Goal: Entertainment & Leisure: Consume media (video, audio)

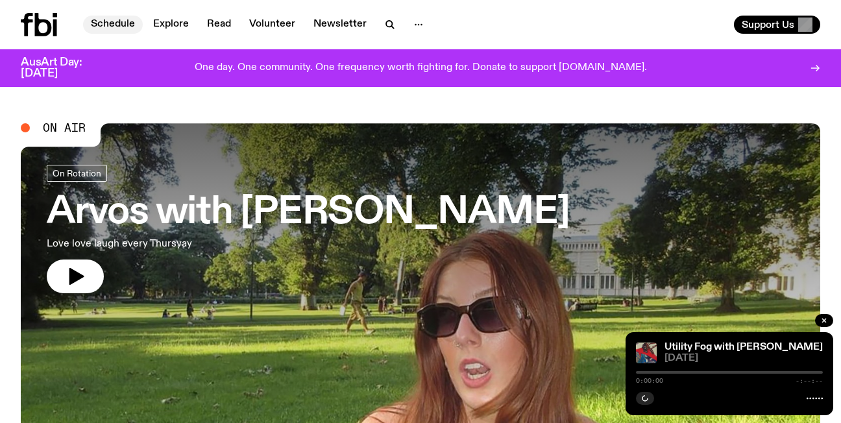
click at [117, 19] on link "Schedule" at bounding box center [113, 25] width 60 height 18
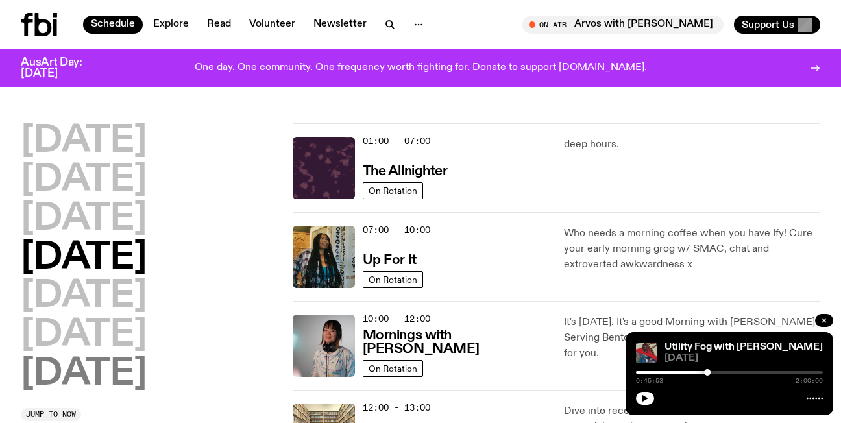
click at [122, 379] on h2 "[DATE]" at bounding box center [84, 374] width 126 height 36
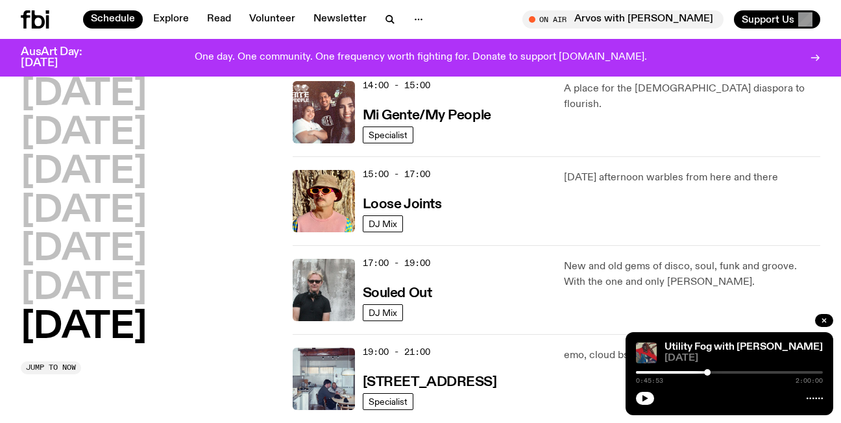
scroll to position [745, 0]
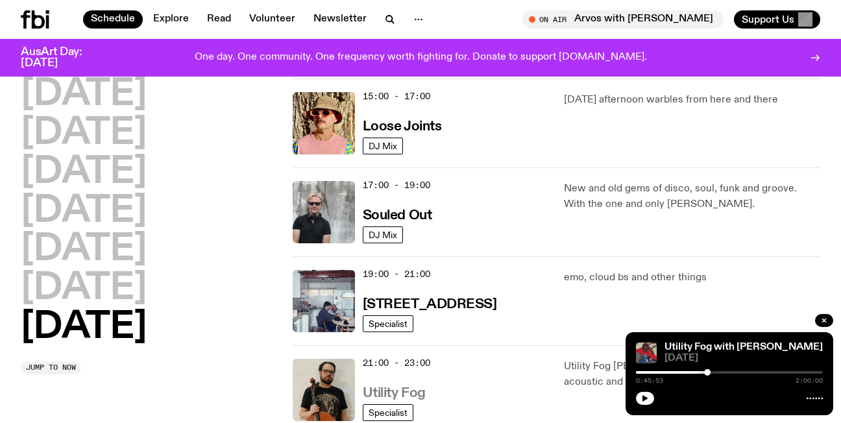
click at [383, 389] on h3 "Utility Fog" at bounding box center [394, 394] width 63 height 14
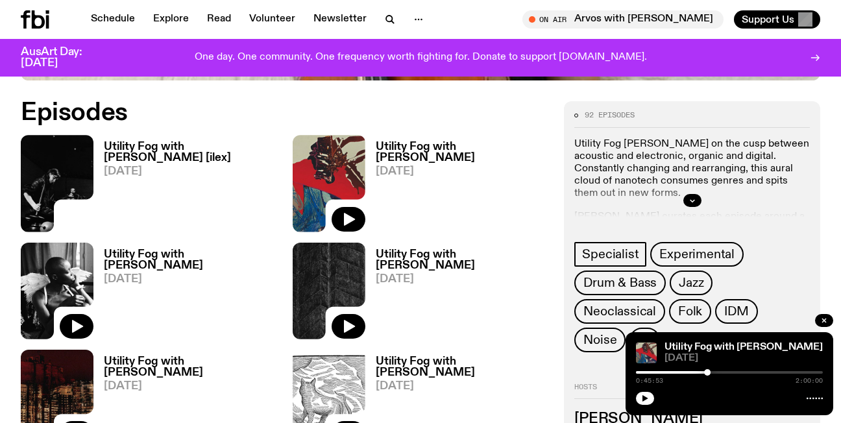
scroll to position [476, 0]
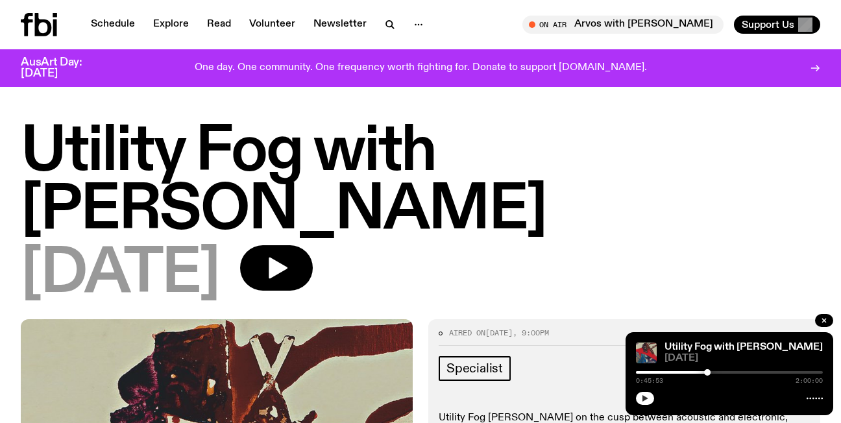
click at [643, 398] on icon "button" at bounding box center [645, 398] width 6 height 6
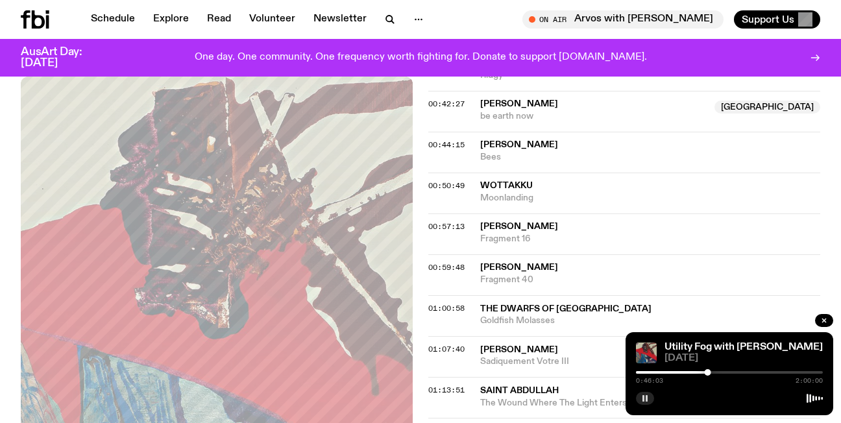
scroll to position [1047, 0]
